Goal: Information Seeking & Learning: Learn about a topic

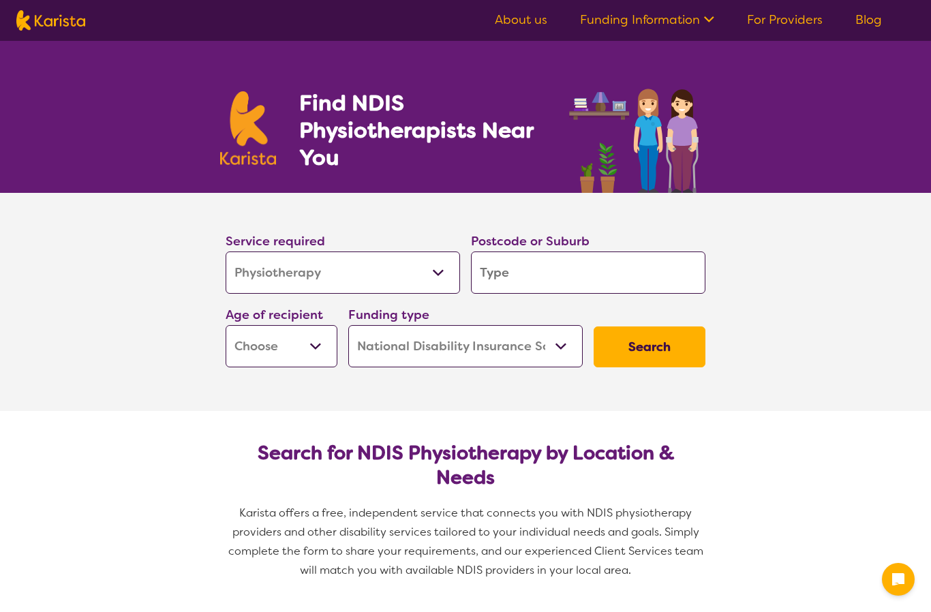
select select "Physiotherapy"
select select "NDIS"
select select "Physiotherapy"
select select "NDIS"
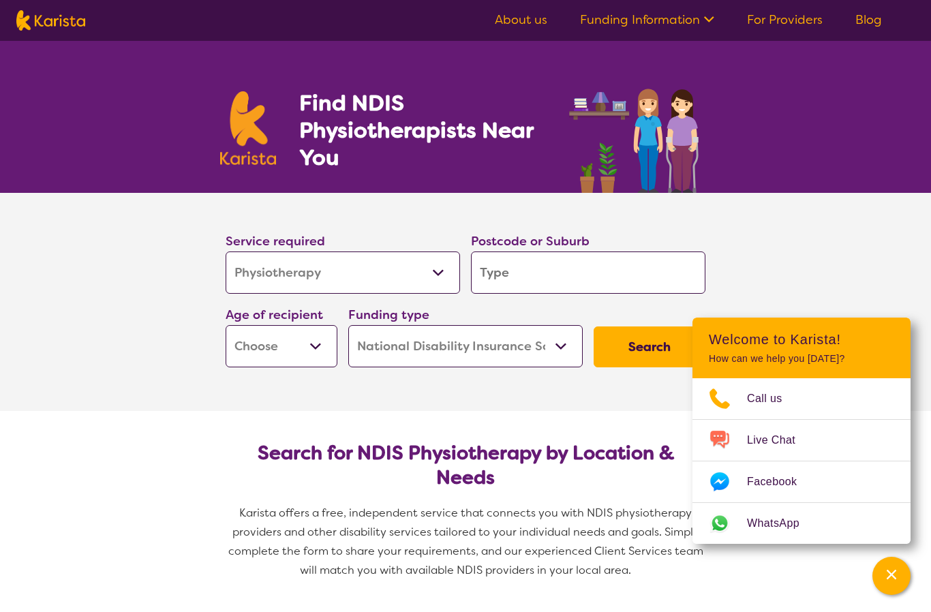
click at [546, 269] on input "search" at bounding box center [588, 272] width 234 height 42
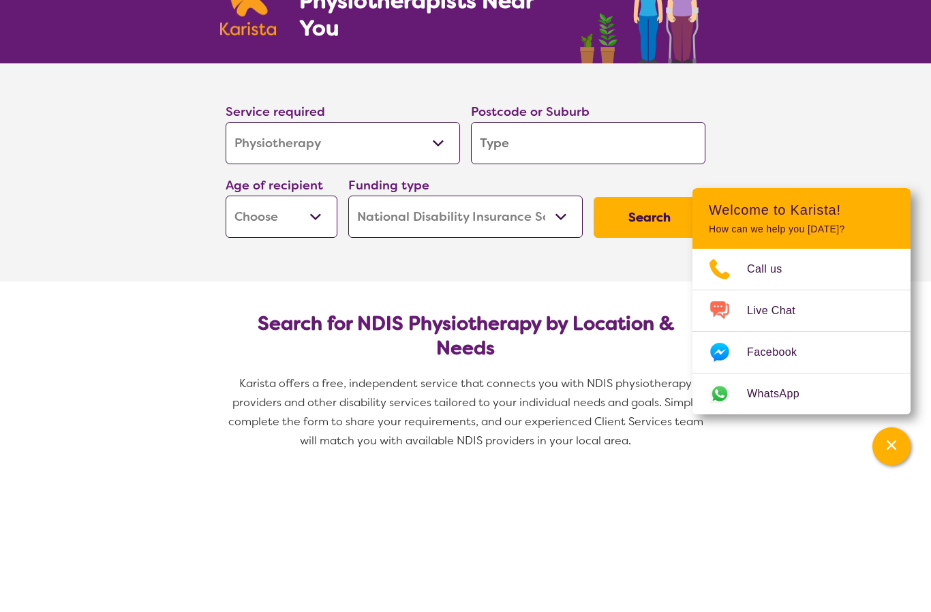
type input "2"
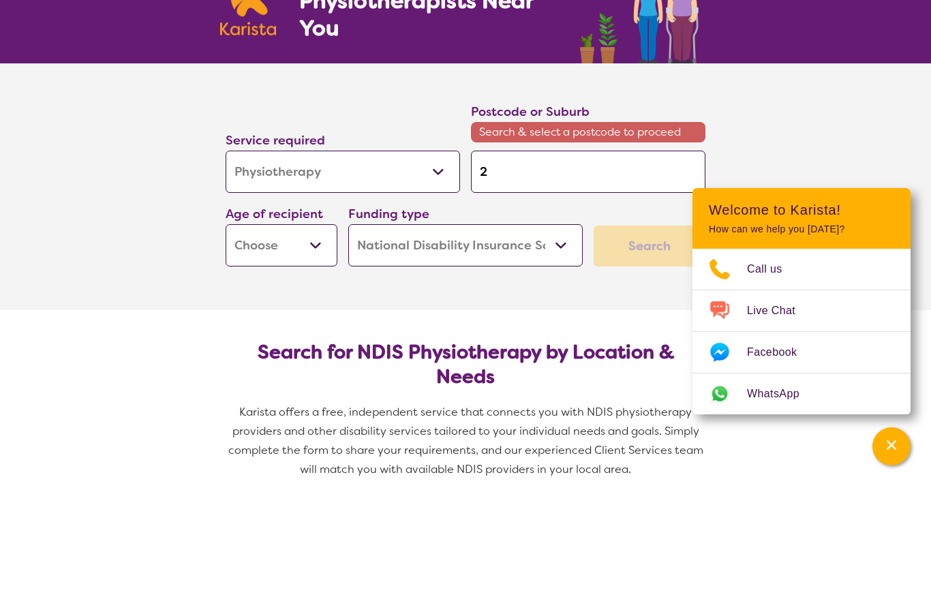
type input "20"
type input "209"
type input "2090"
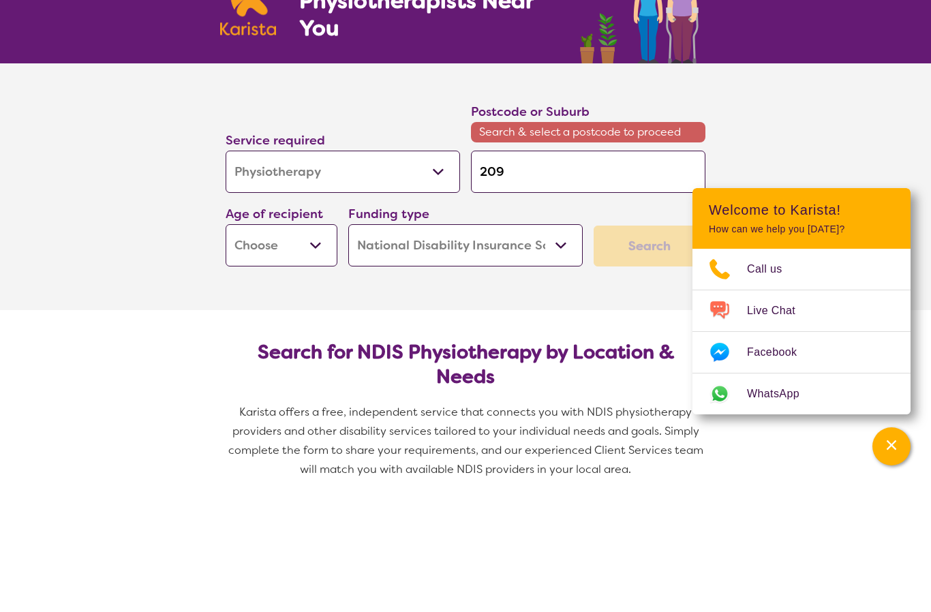
type input "2090"
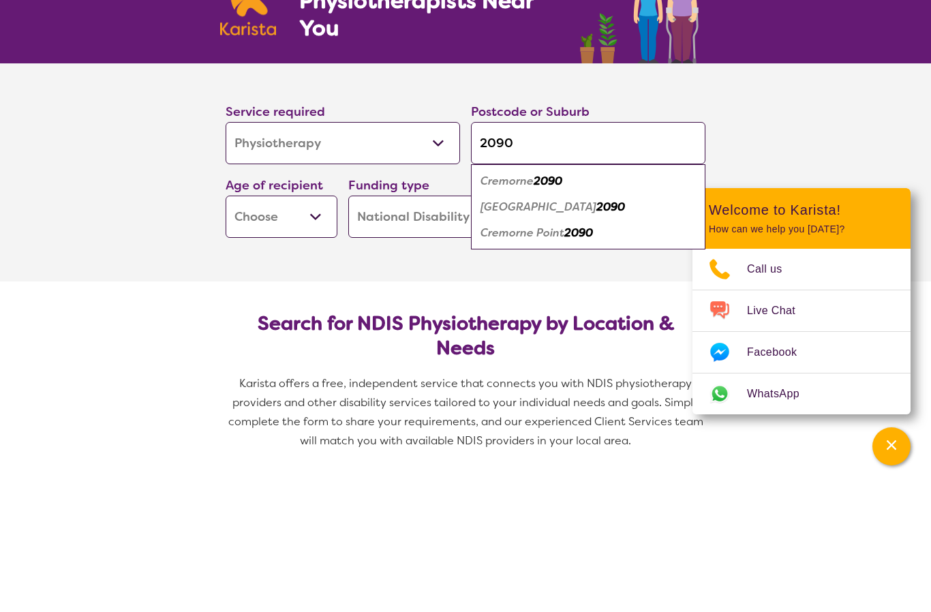
type input "2090"
click at [561, 303] on em "2090" at bounding box center [547, 310] width 29 height 14
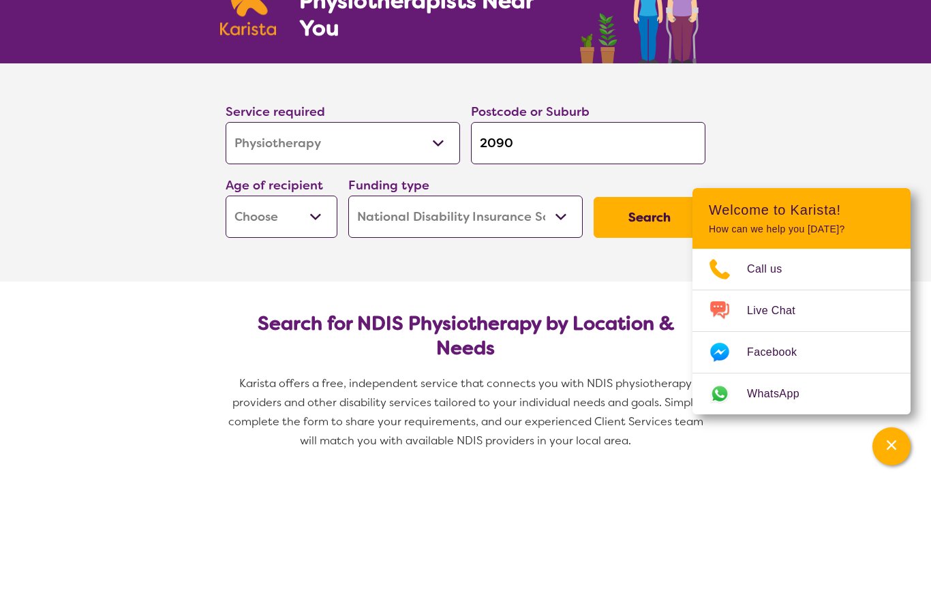
scroll to position [129, 0]
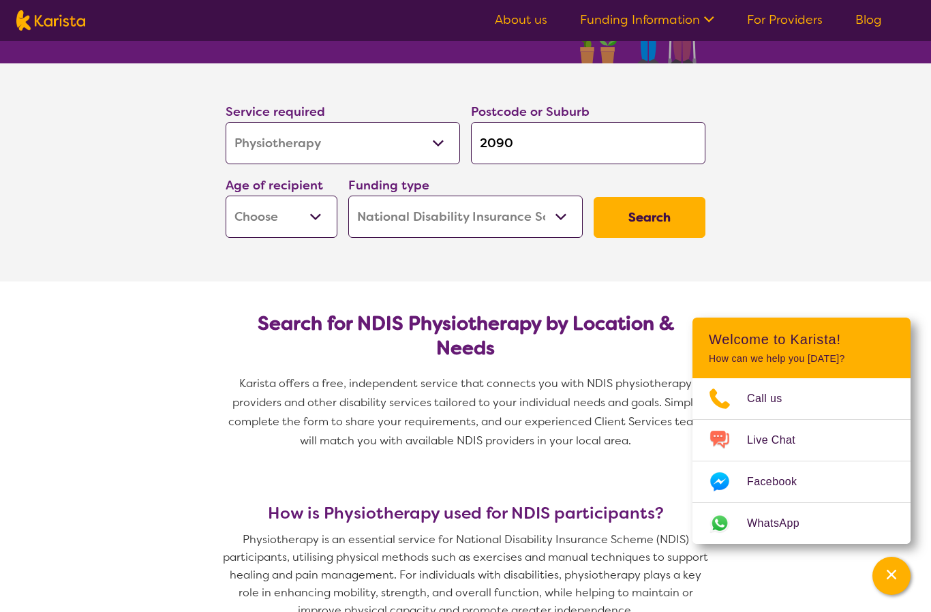
click at [330, 210] on select "Early Childhood - 0 to 9 Child - 10 to 11 Adolescent - 12 to 17 Adult - 18 to 6…" at bounding box center [282, 217] width 112 height 42
select select "AD"
click at [663, 213] on button "Search" at bounding box center [649, 217] width 112 height 41
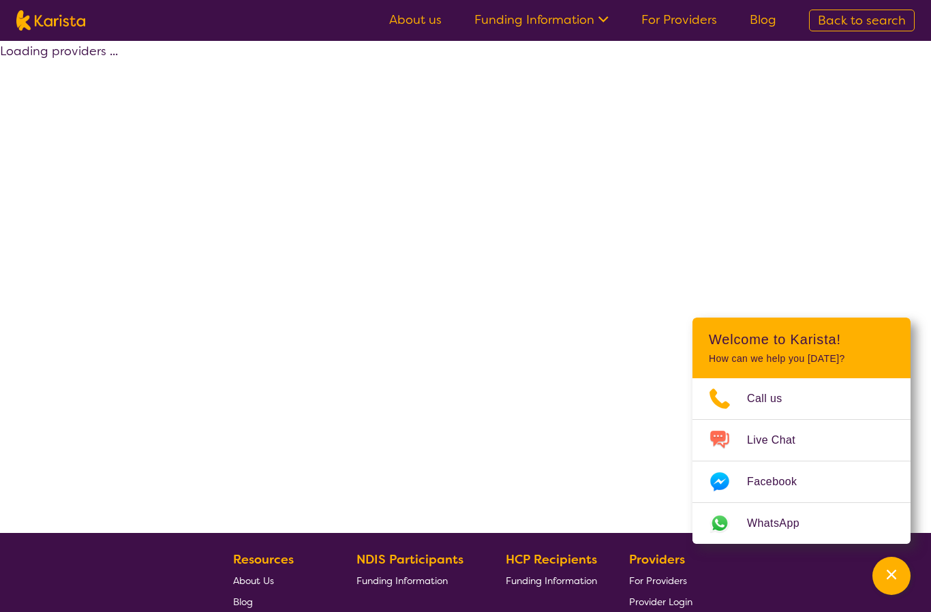
select select "by_score"
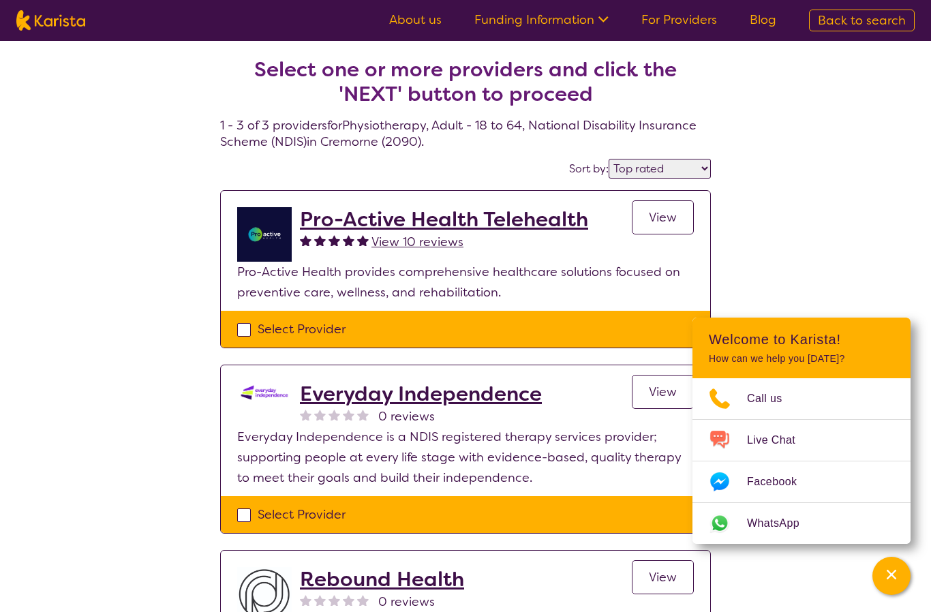
select select "Physiotherapy"
select select "AD"
select select "NDIS"
select select "Physiotherapy"
select select "AD"
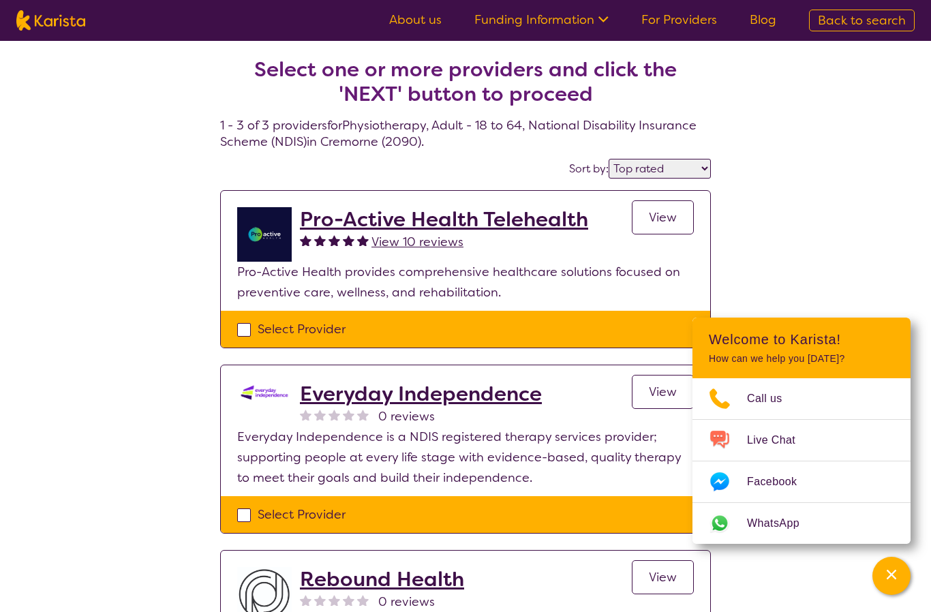
select select "NDIS"
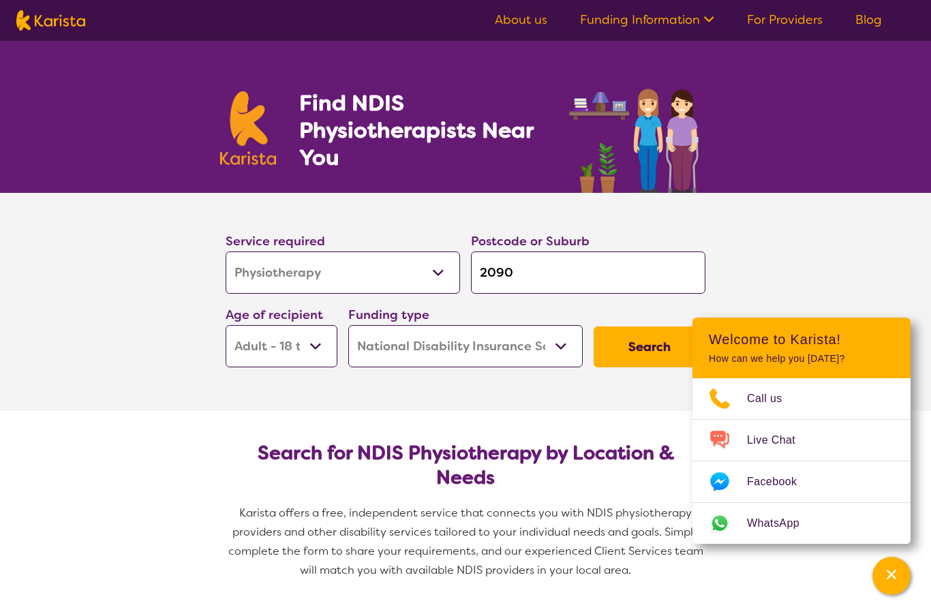
click at [435, 276] on select "Allied Health Assistant Assessment ([MEDICAL_DATA] or [MEDICAL_DATA]) Behaviour…" at bounding box center [343, 272] width 234 height 42
select select "Psychology"
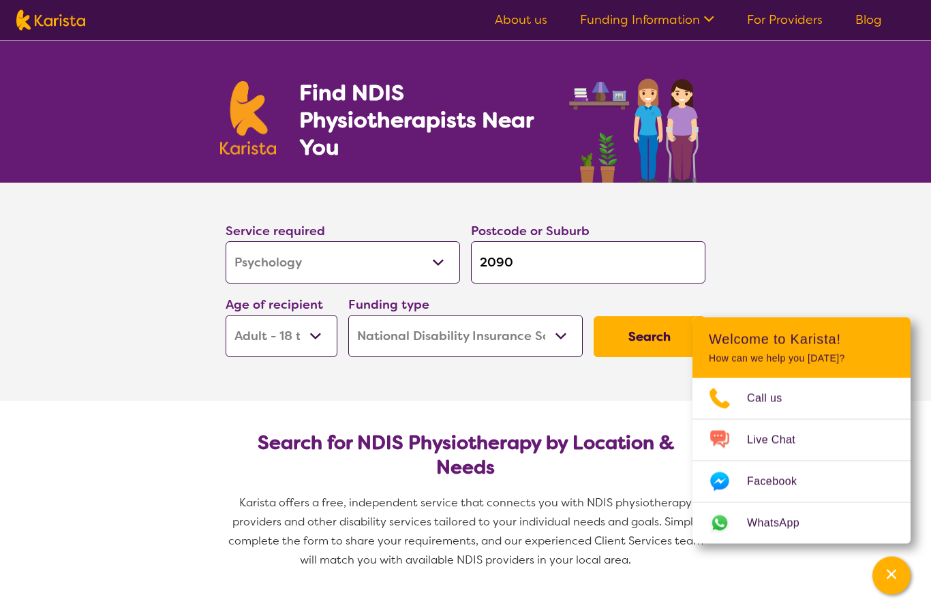
scroll to position [10, 0]
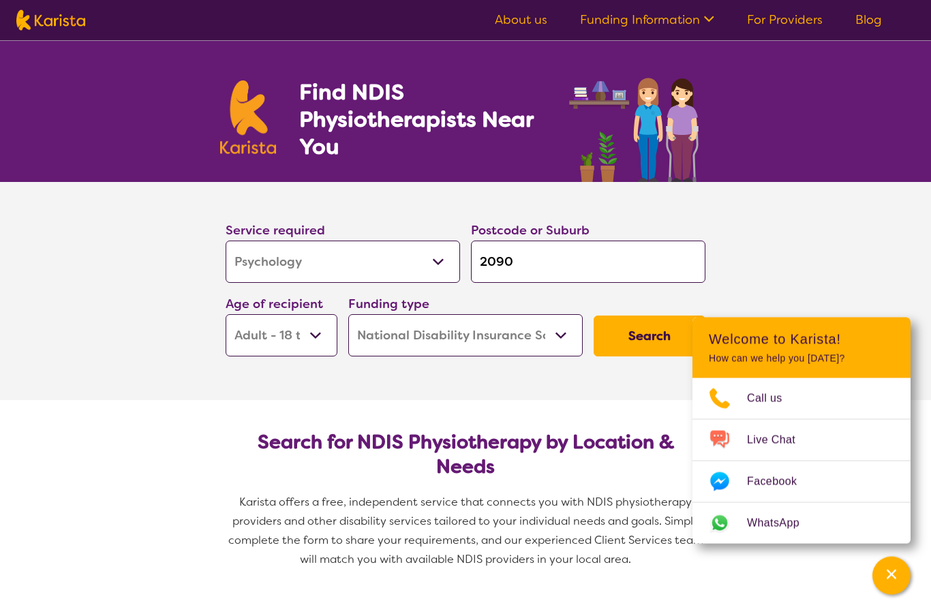
click at [633, 331] on button "Search" at bounding box center [649, 336] width 112 height 41
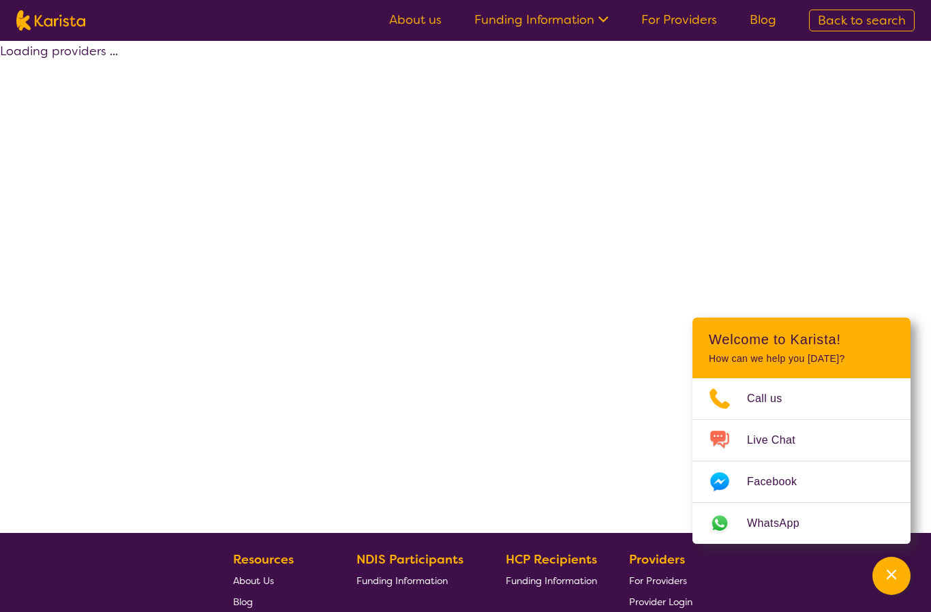
select select "by_score"
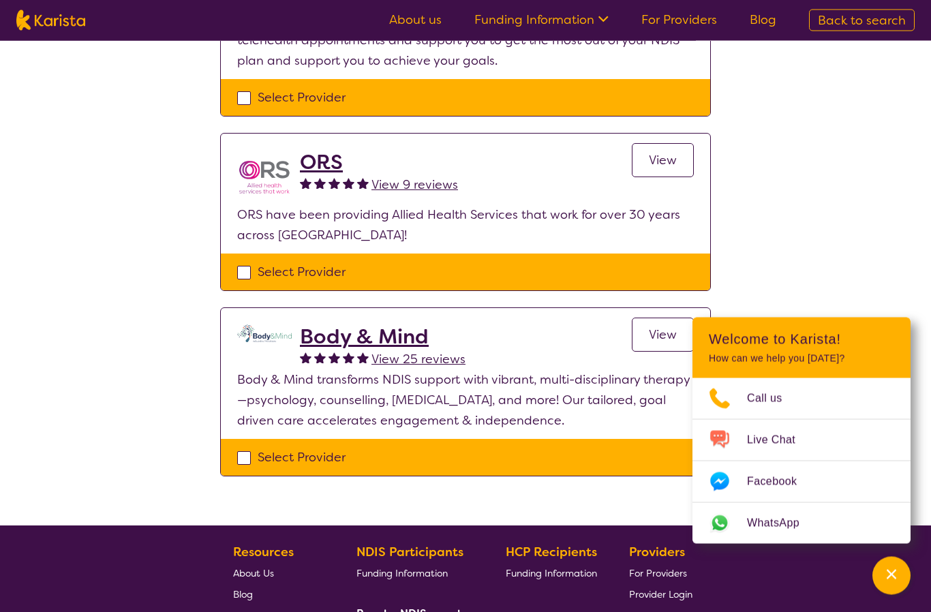
scroll to position [273, 0]
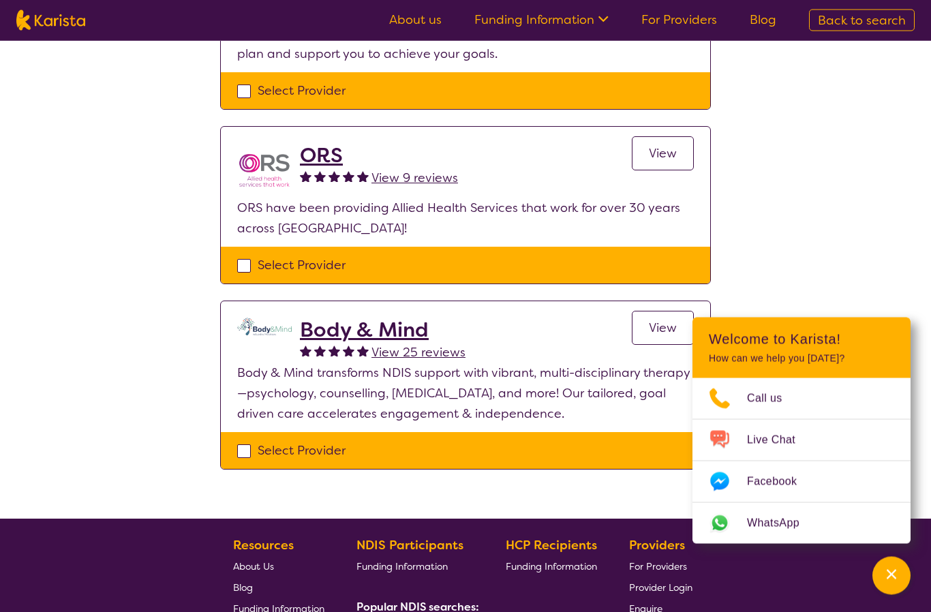
click at [77, 506] on div "Select one or more providers and click the 'NEXT' button to proceed 1 - 3 of 3 …" at bounding box center [465, 143] width 931 height 751
click at [65, 494] on div "Select one or more providers and click the 'NEXT' button to proceed 1 - 3 of 3 …" at bounding box center [465, 143] width 931 height 751
click at [69, 489] on div "Select one or more providers and click the 'NEXT' button to proceed 1 - 3 of 3 …" at bounding box center [465, 143] width 931 height 751
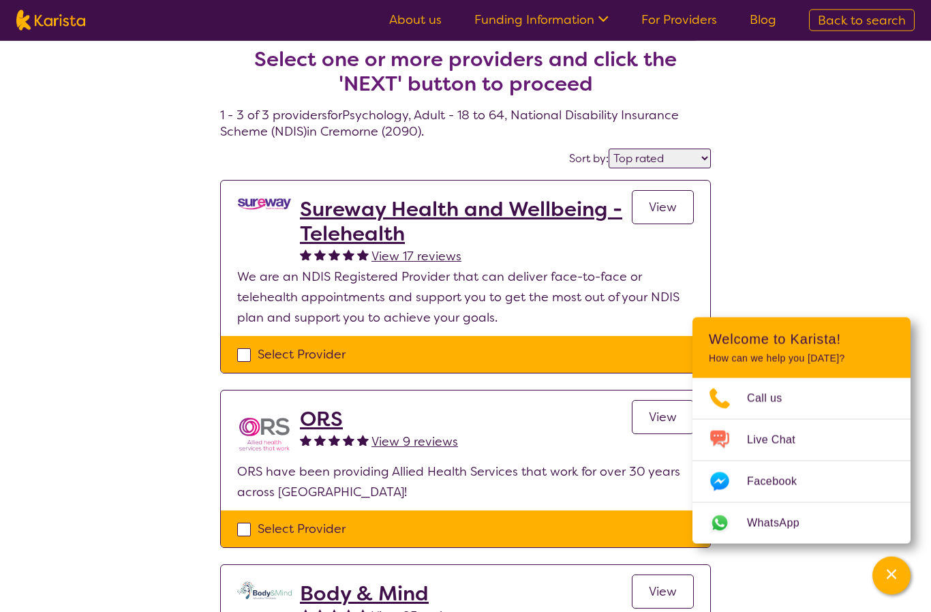
scroll to position [0, 0]
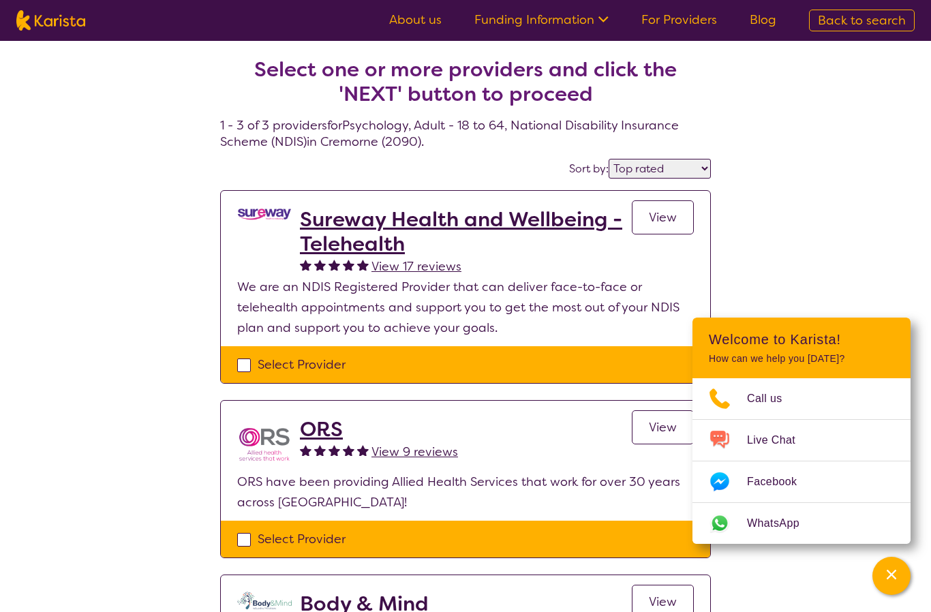
select select "Physiotherapy"
select select "AD"
select select "NDIS"
select select "Physiotherapy"
select select "AD"
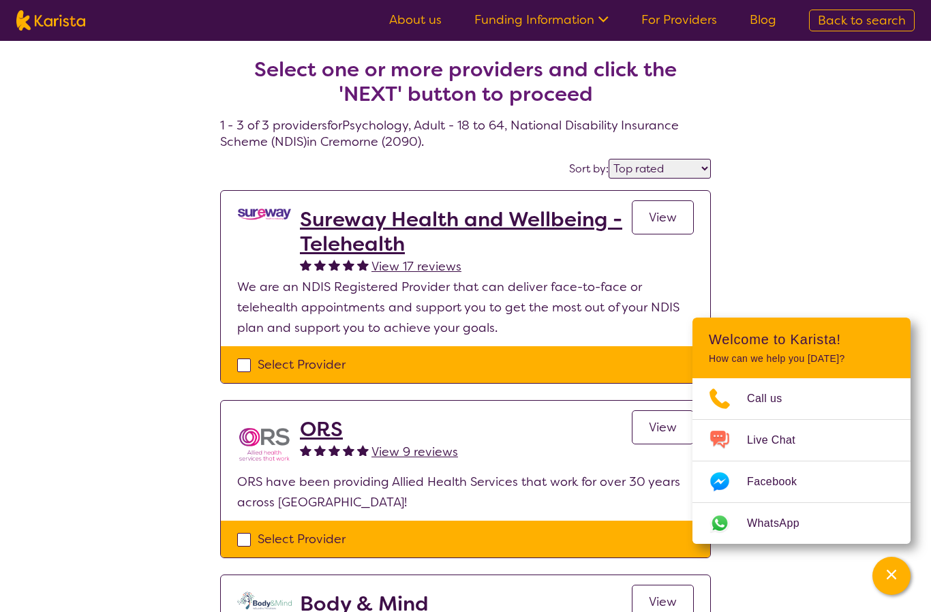
select select "NDIS"
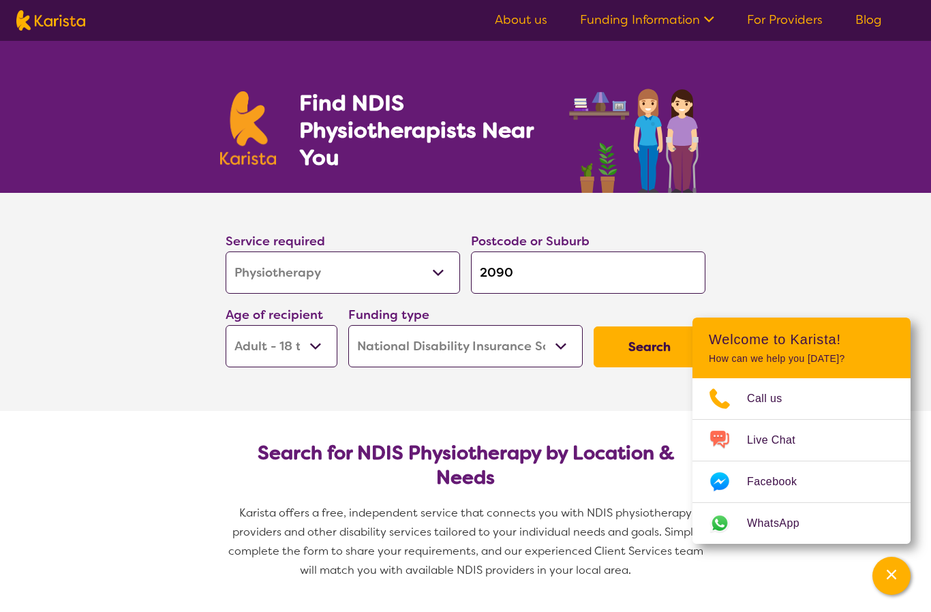
scroll to position [70, 0]
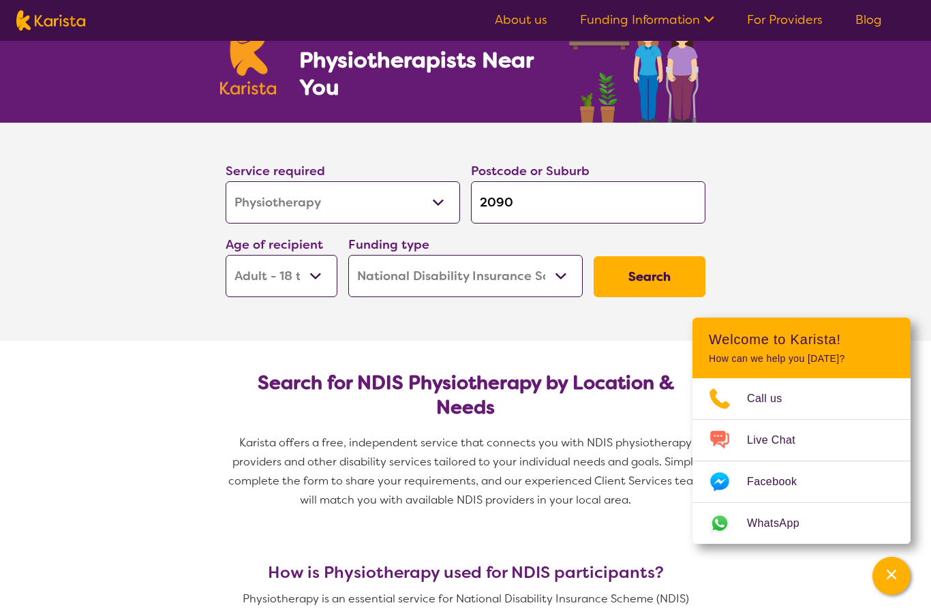
click at [436, 202] on select "Allied Health Assistant Assessment ([MEDICAL_DATA] or [MEDICAL_DATA]) Behaviour…" at bounding box center [343, 202] width 234 height 42
select select "NDIS Support Coordination"
click at [638, 289] on button "Search" at bounding box center [649, 276] width 112 height 41
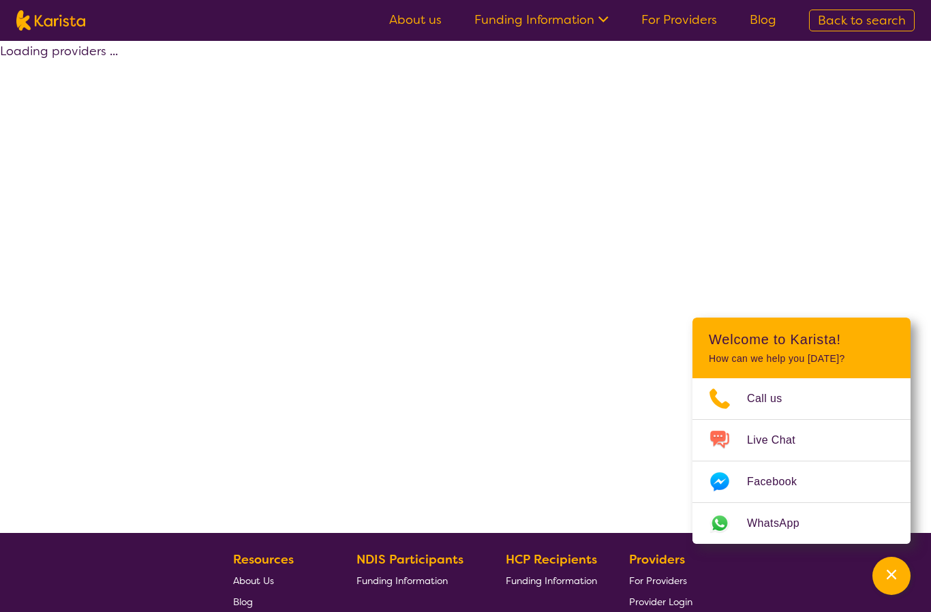
select select "by_score"
